Goal: Transaction & Acquisition: Book appointment/travel/reservation

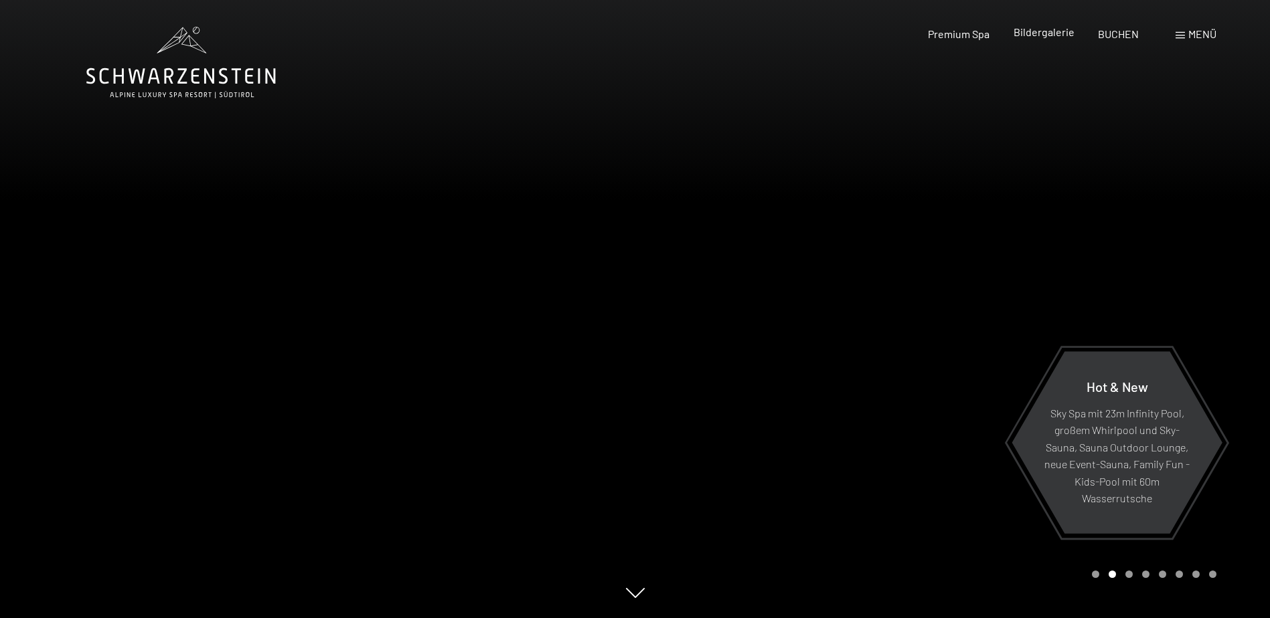
click at [1050, 35] on span "Bildergalerie" at bounding box center [1043, 31] width 61 height 13
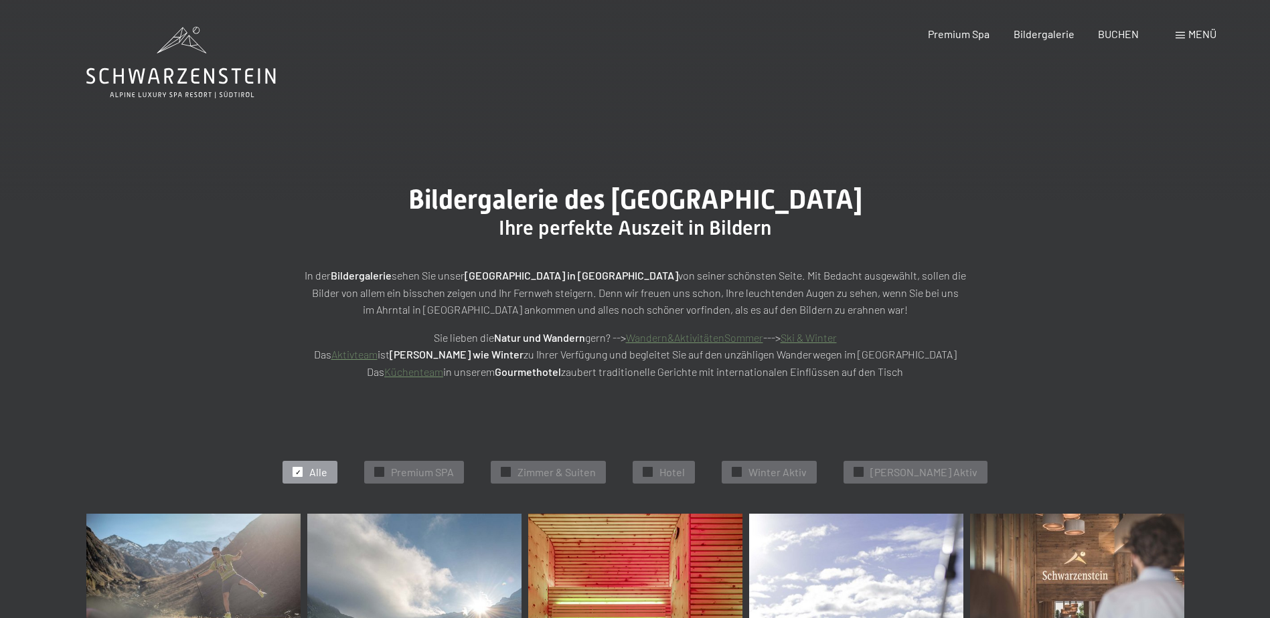
click at [1186, 36] on div "Menü" at bounding box center [1195, 34] width 41 height 15
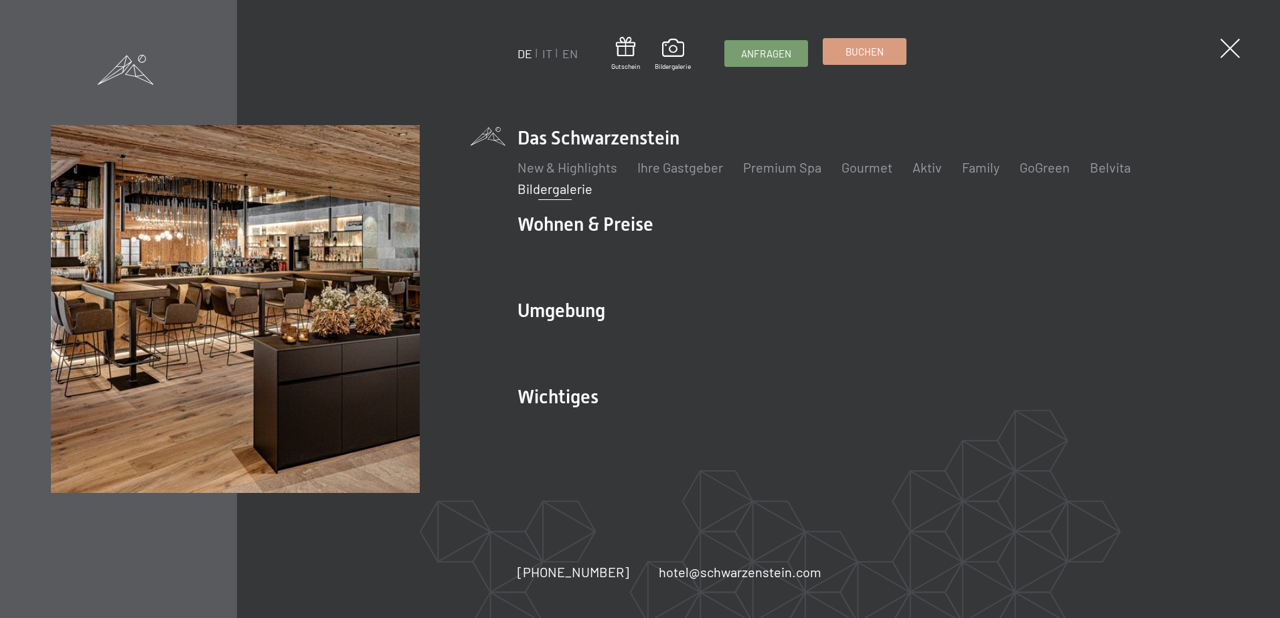
click at [873, 55] on span "Buchen" at bounding box center [864, 52] width 38 height 14
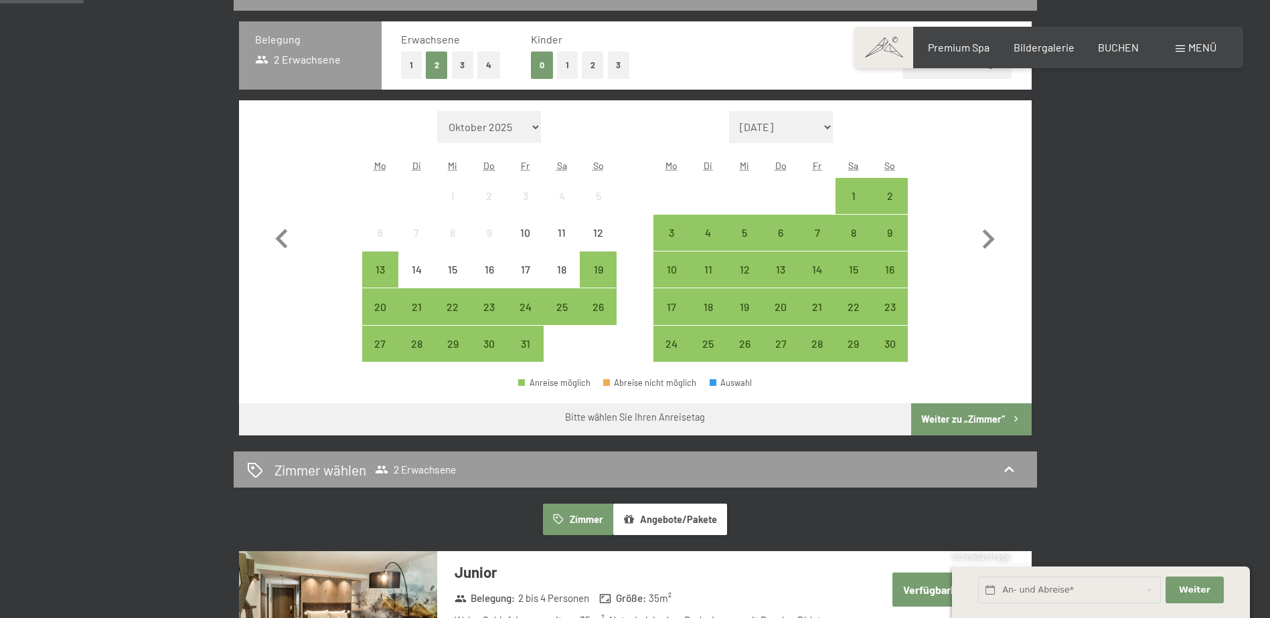
scroll to position [375, 0]
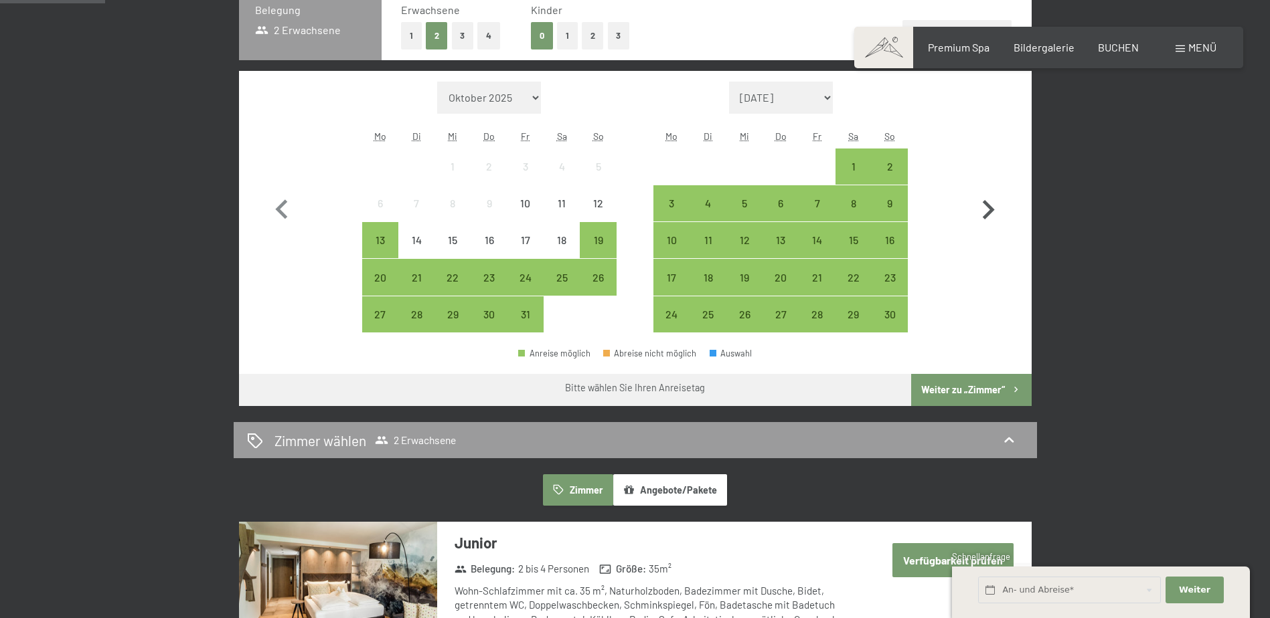
click at [986, 207] on icon "button" at bounding box center [987, 210] width 39 height 39
select select "2025-11-01"
select select "2025-12-01"
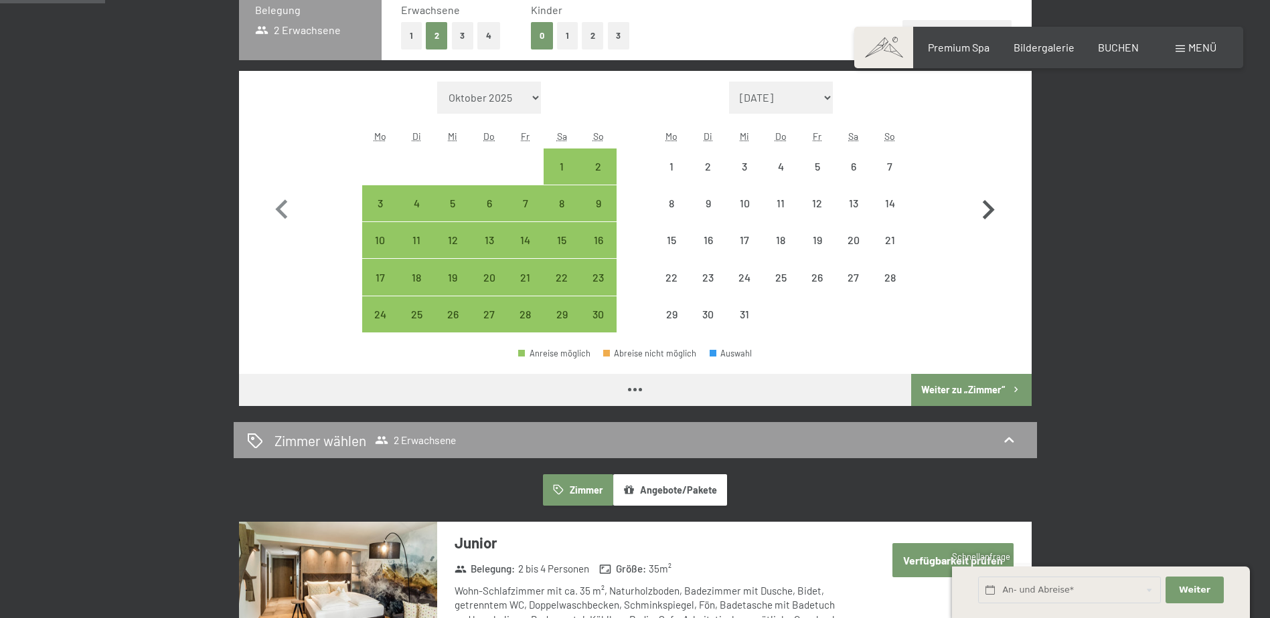
select select "2025-11-01"
select select "2025-12-01"
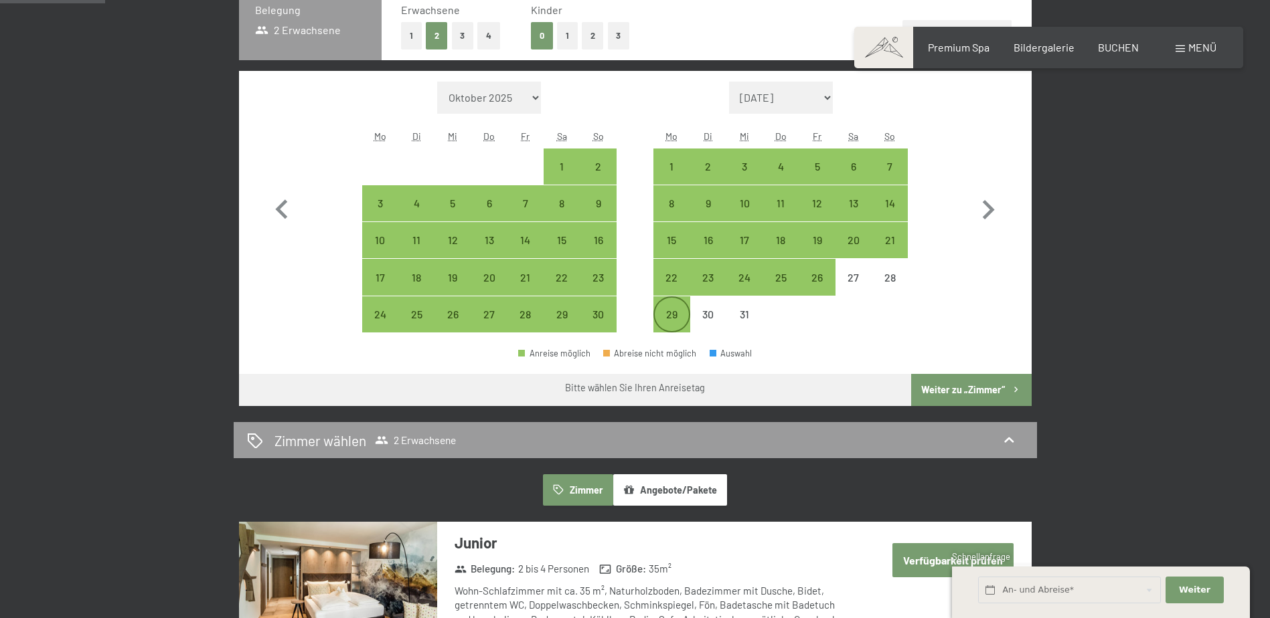
click at [669, 313] on div "29" at bounding box center [671, 325] width 33 height 33
select select "2025-11-01"
select select "2025-12-01"
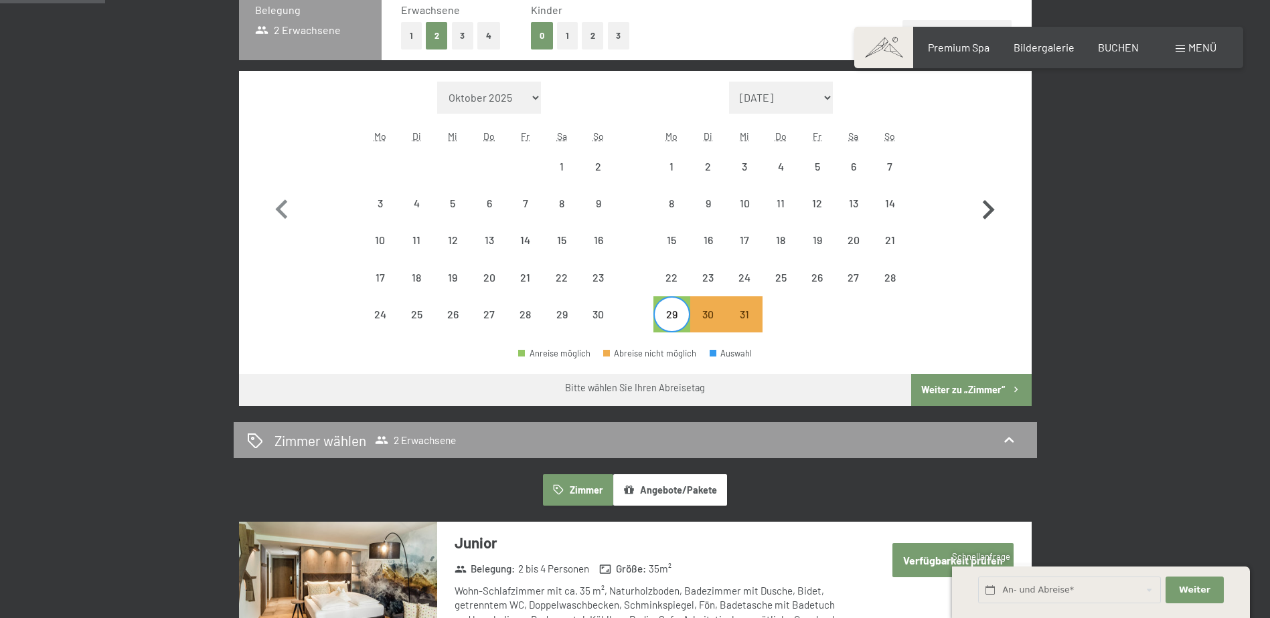
click at [986, 203] on icon "button" at bounding box center [988, 209] width 12 height 19
select select "2025-12-01"
select select "2026-01-01"
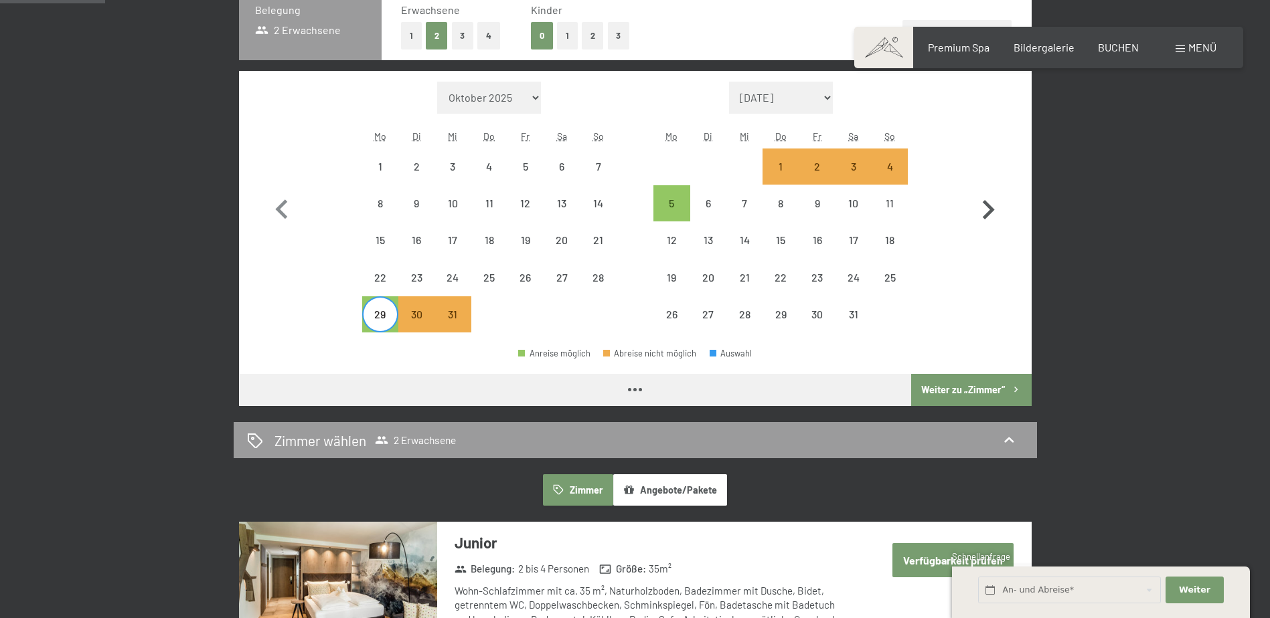
select select "2025-12-01"
select select "2026-01-01"
click at [674, 195] on div "5" at bounding box center [671, 203] width 33 height 33
select select "2025-12-01"
select select "2026-01-01"
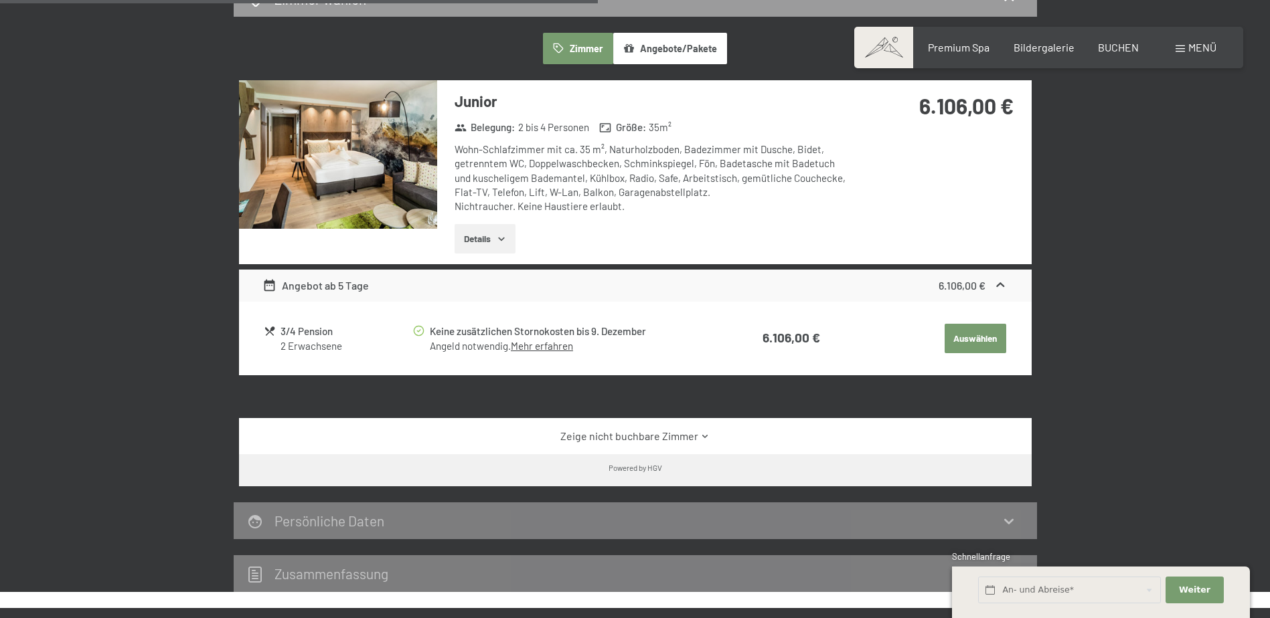
scroll to position [806, 0]
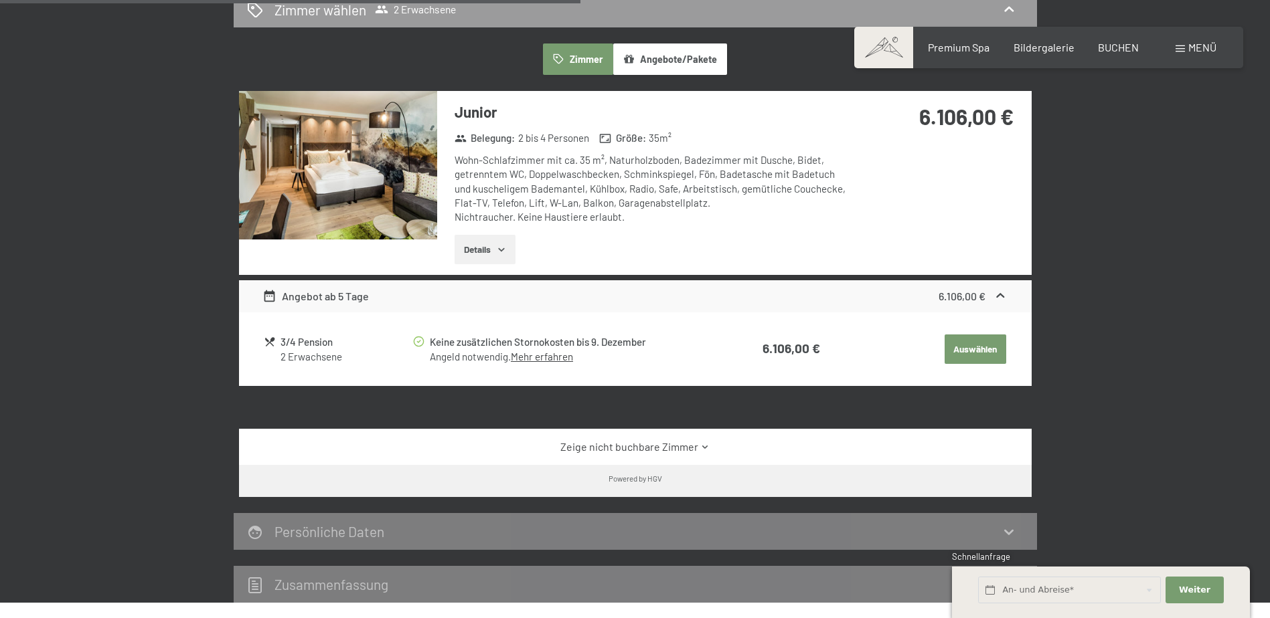
click at [362, 179] on img at bounding box center [338, 165] width 198 height 149
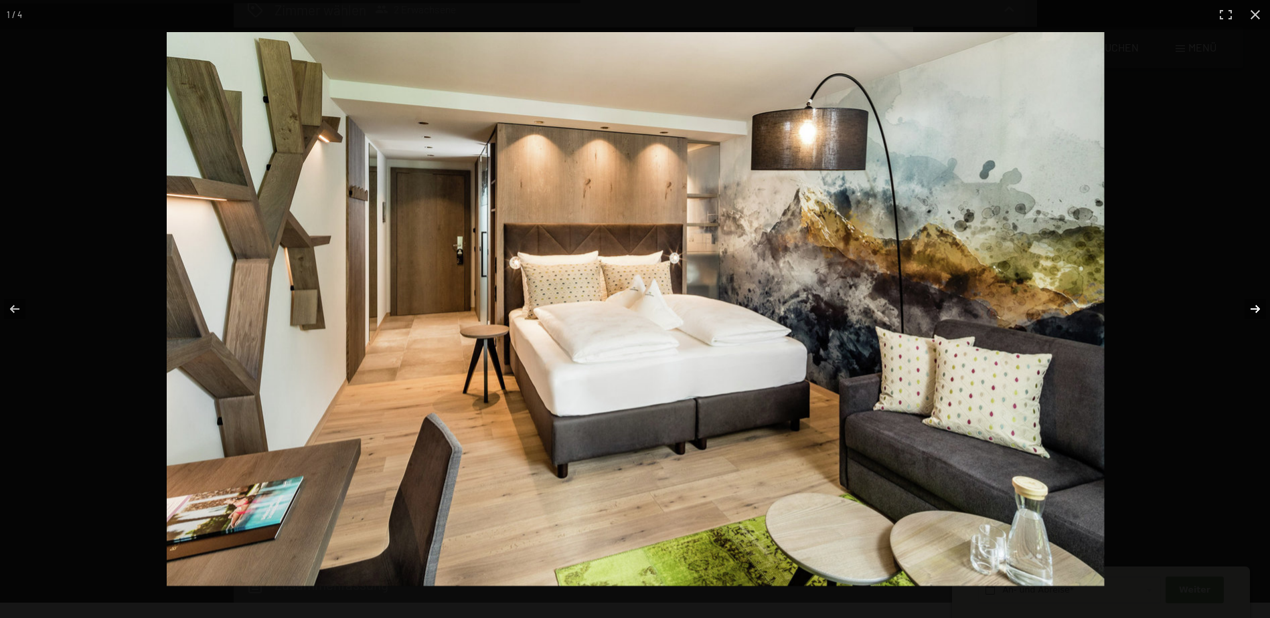
click at [1252, 309] on button "button" at bounding box center [1246, 309] width 47 height 67
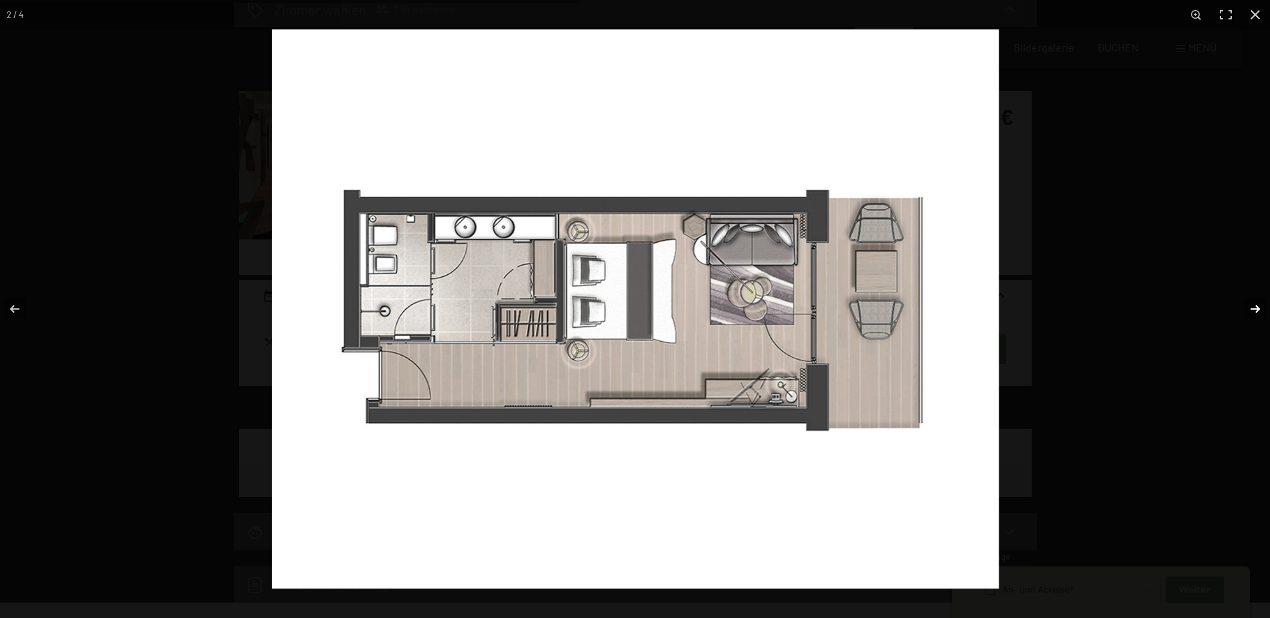
click at [1243, 309] on button "button" at bounding box center [1246, 309] width 47 height 67
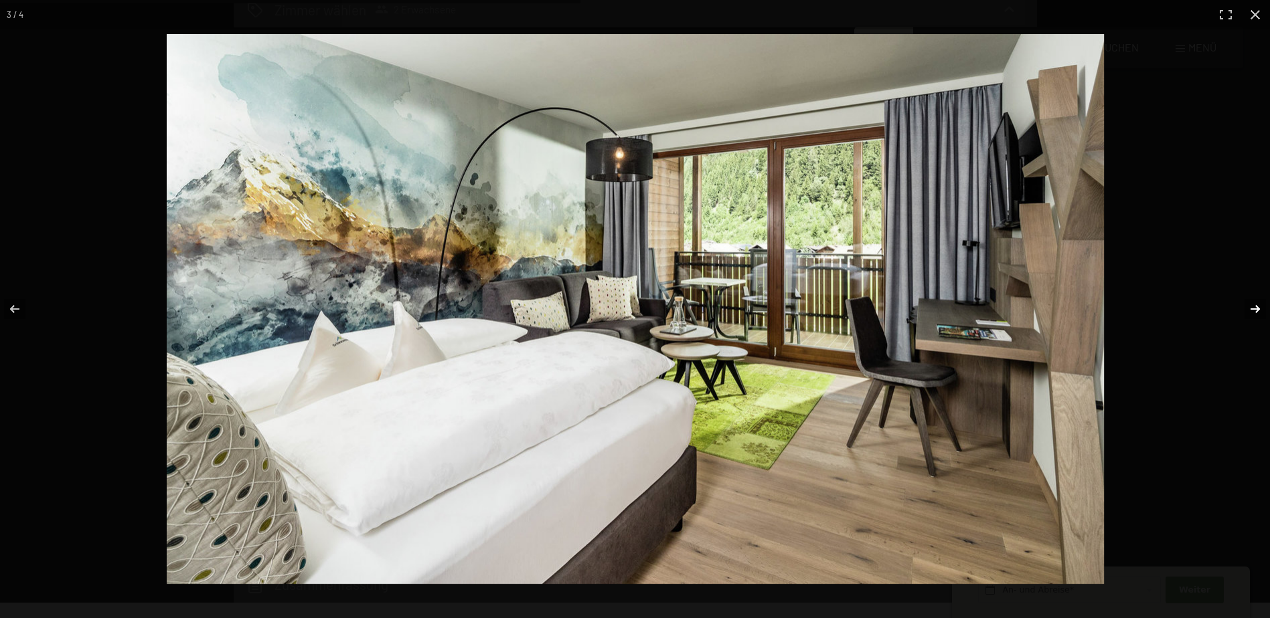
click at [1243, 309] on button "button" at bounding box center [1246, 309] width 47 height 67
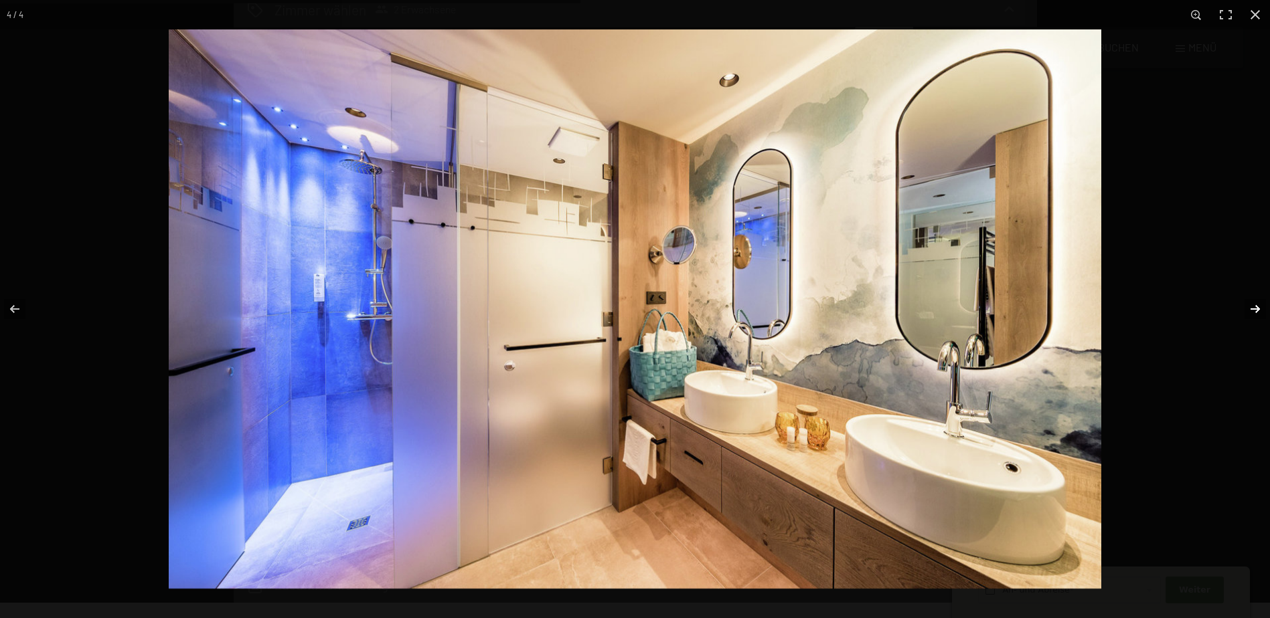
click at [1243, 309] on button "button" at bounding box center [1246, 309] width 47 height 67
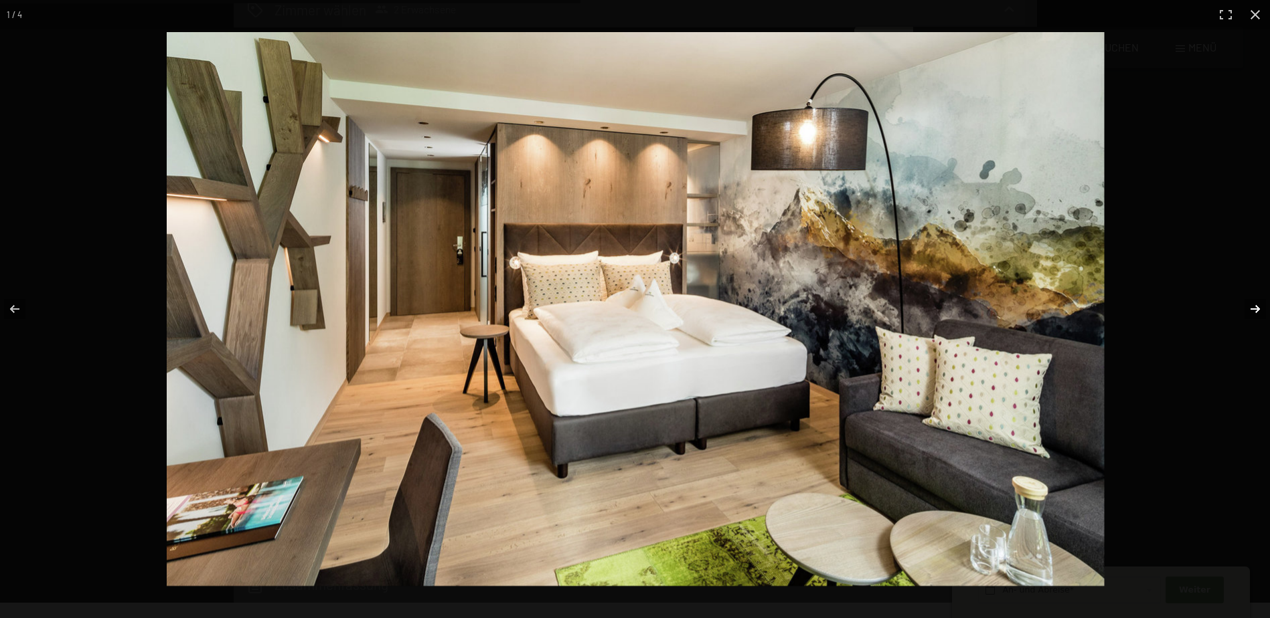
click at [1243, 309] on button "button" at bounding box center [1246, 309] width 47 height 67
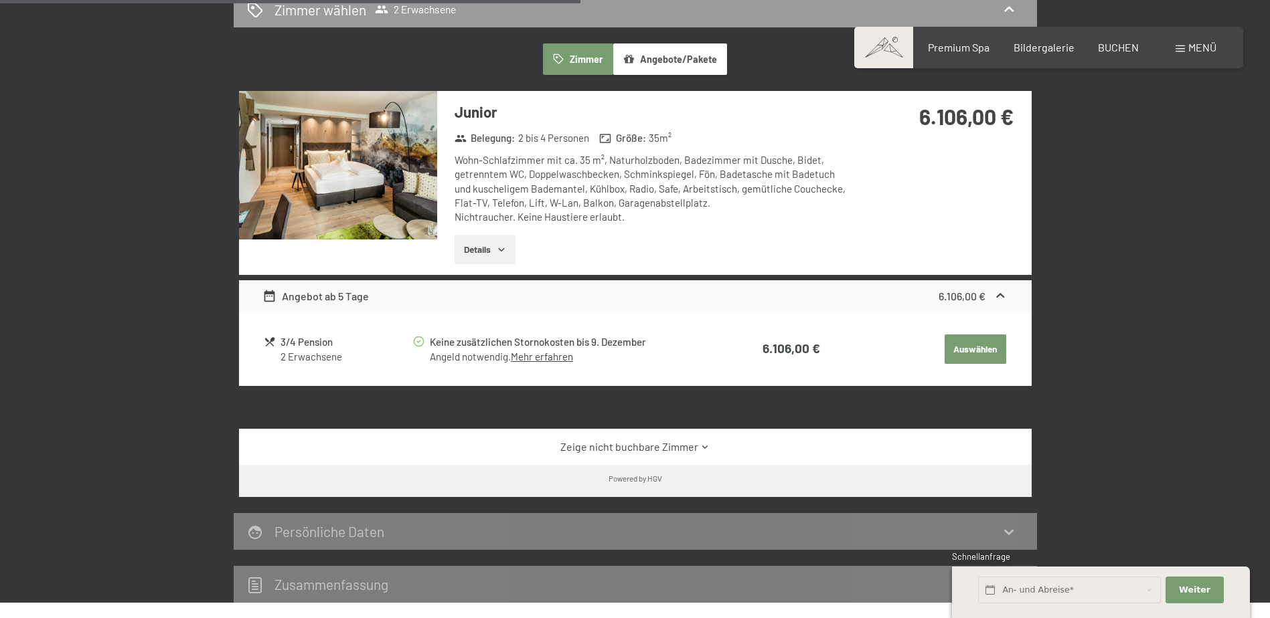
click at [0, 0] on button "button" at bounding box center [0, 0] width 0 height 0
click at [693, 450] on link "Zeige nicht buchbare Zimmer" at bounding box center [634, 447] width 745 height 15
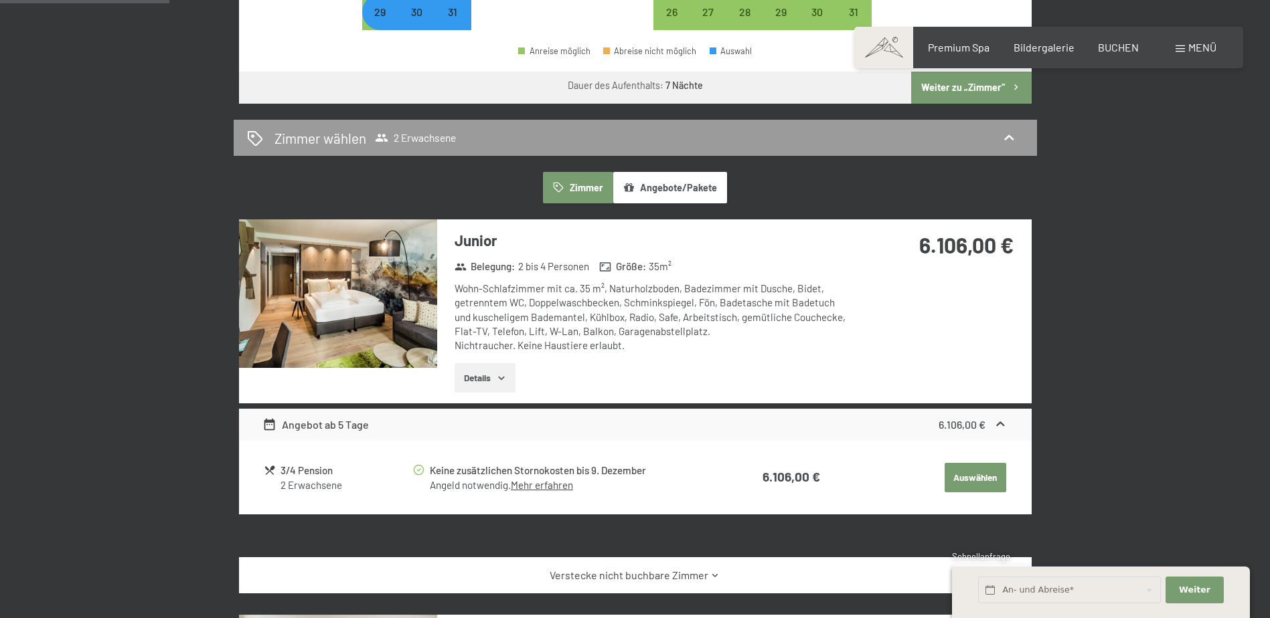
scroll to position [720, 0]
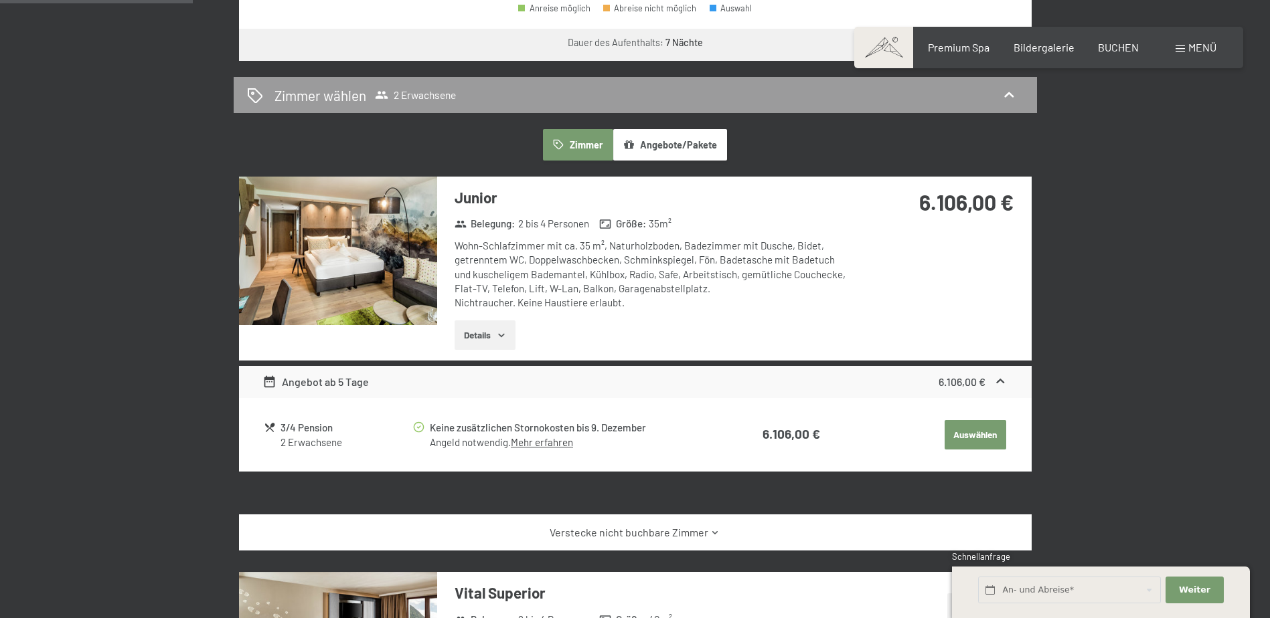
click at [507, 335] on icon "button" at bounding box center [501, 335] width 11 height 11
